Goal: Information Seeking & Learning: Find specific fact

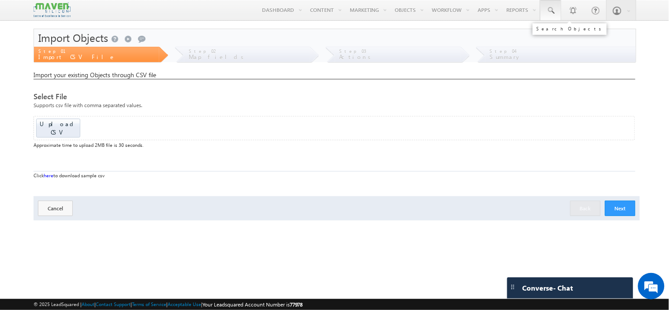
click at [551, 9] on span at bounding box center [550, 10] width 9 height 9
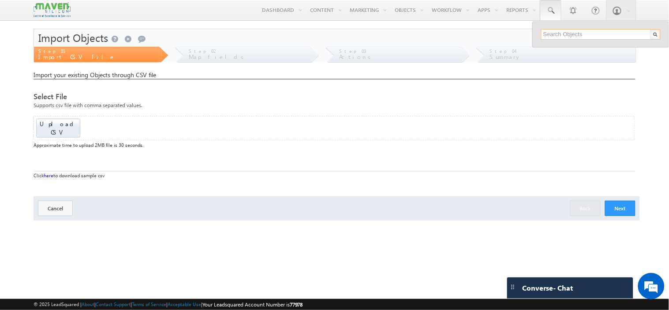
paste input "adityanirale2005@gmail.com"
click at [569, 31] on input "adityanirale2005@gmail.com" at bounding box center [600, 34] width 119 height 11
paste input "ghosalnupur2"
click at [593, 34] on input "ghosalnupur2@gmail.com" at bounding box center [600, 34] width 119 height 11
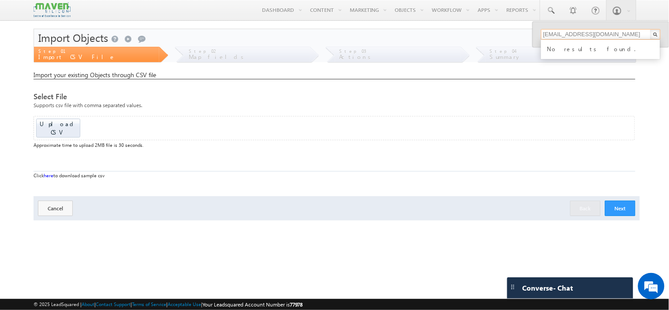
click at [593, 34] on input "ghosalnupur2@gmail.com" at bounding box center [600, 34] width 119 height 11
paste input "jangamgiddaiah200"
click at [585, 35] on input "jangamgiddaiah2002@gmail.com" at bounding box center [600, 34] width 119 height 11
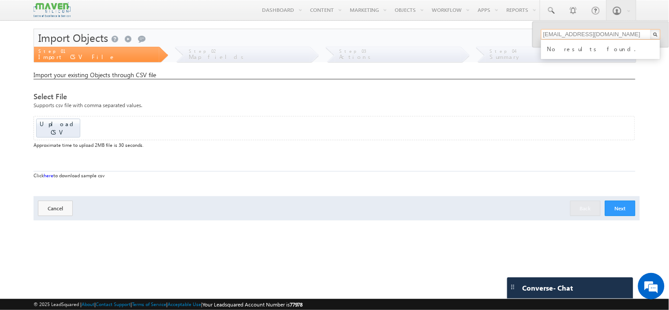
click at [585, 35] on input "jangamgiddaiah2002@gmail.com" at bounding box center [600, 34] width 119 height 11
paste input "spoortijadhav9819"
click at [602, 36] on input "spoortijadhav9819@gmail.com" at bounding box center [600, 34] width 119 height 11
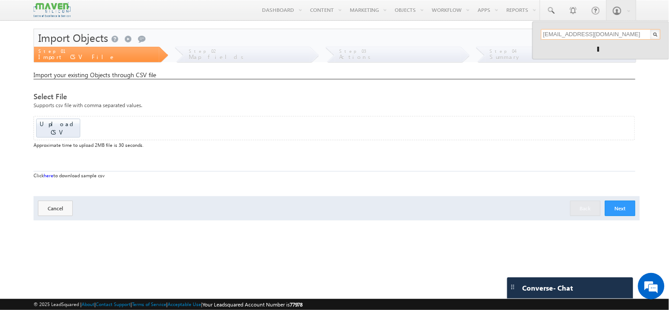
click at [602, 36] on input "spoortijadhav9819@gmail.com" at bounding box center [600, 34] width 119 height 11
paste input "9620052627"
type input "9620052627"
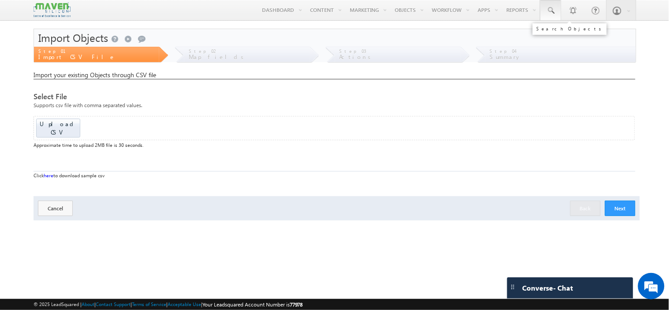
click at [553, 7] on span at bounding box center [550, 10] width 9 height 9
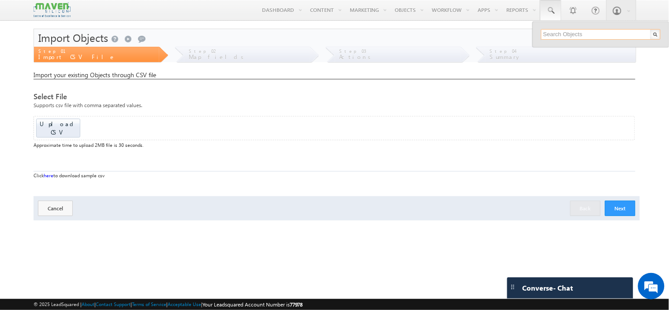
paste input "9620052627"
click at [563, 31] on input "9620052627" at bounding box center [600, 34] width 119 height 11
paste input "[EMAIL_ADDRESS][DOMAIN_NAME]"
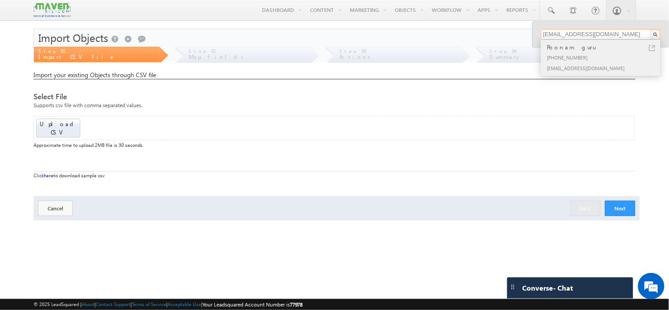
type input "[EMAIL_ADDRESS][DOMAIN_NAME]"
click at [588, 59] on div "[PHONE_NUMBER]" at bounding box center [604, 57] width 118 height 11
click at [578, 53] on div "[PHONE_NUMBER]" at bounding box center [604, 57] width 118 height 11
click at [575, 59] on div "[PHONE_NUMBER]" at bounding box center [604, 57] width 118 height 11
click at [612, 34] on input "[EMAIL_ADDRESS][DOMAIN_NAME]" at bounding box center [600, 34] width 119 height 11
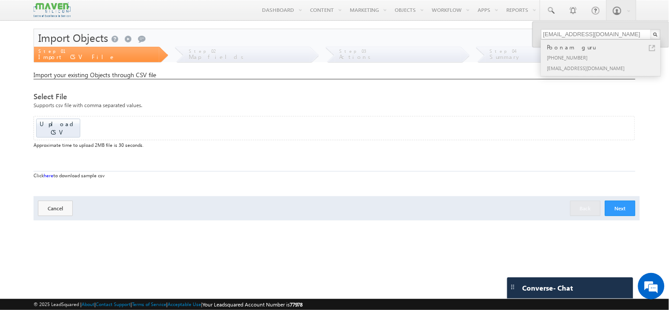
click at [576, 53] on div "[PHONE_NUMBER]" at bounding box center [604, 57] width 118 height 11
click at [609, 36] on input "[EMAIL_ADDRESS][DOMAIN_NAME]" at bounding box center [600, 34] width 119 height 11
click at [576, 54] on div "[PHONE_NUMBER]" at bounding box center [604, 57] width 118 height 11
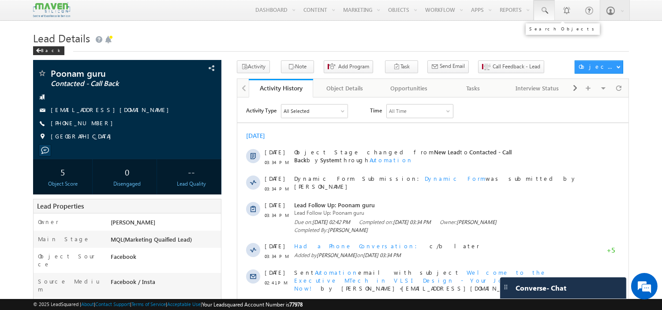
click at [545, 11] on span at bounding box center [544, 10] width 9 height 9
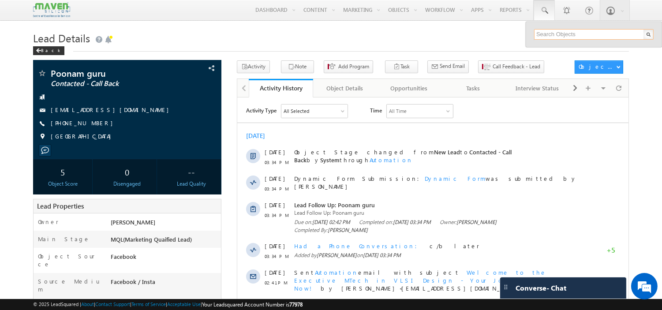
paste input "[EMAIL_ADDRESS][DOMAIN_NAME]"
click at [568, 40] on div "No results found." at bounding box center [593, 49] width 119 height 19
click at [570, 34] on input "[EMAIL_ADDRESS][DOMAIN_NAME]" at bounding box center [593, 34] width 119 height 11
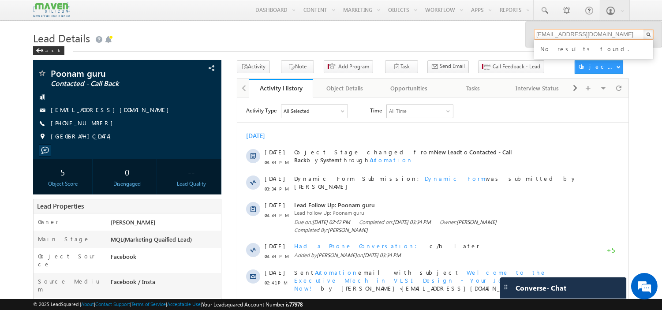
paste input "karthikshivanna.94"
click at [565, 35] on input "[EMAIL_ADDRESS][DOMAIN_NAME]" at bounding box center [593, 34] width 119 height 11
paste input "soni13ak"
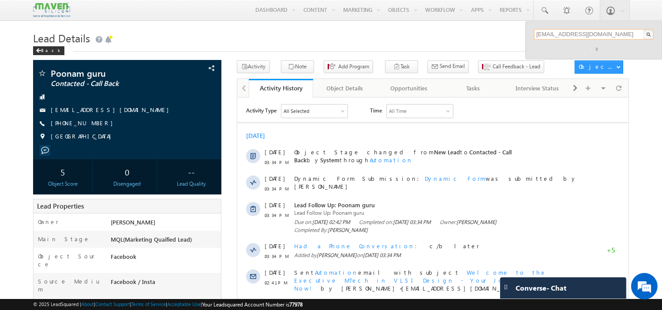
click at [588, 36] on input "[EMAIL_ADDRESS][DOMAIN_NAME]" at bounding box center [593, 34] width 119 height 11
paste input "8861923468"
type input "8861923468"
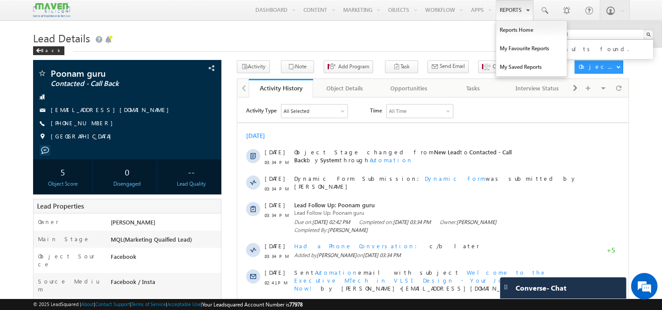
type input "8861923468"
